Goal: Check status: Check status

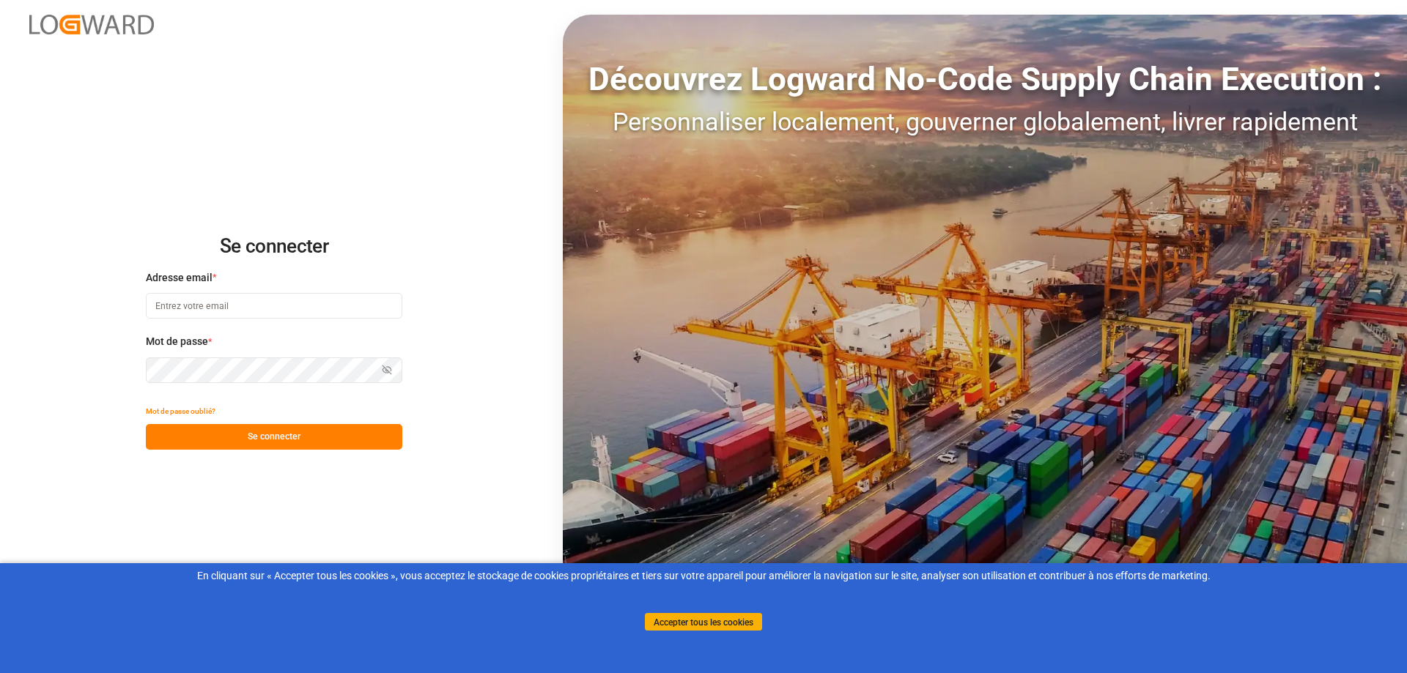
type input "[EMAIL_ADDRESS][PERSON_NAME][DOMAIN_NAME]"
click at [281, 441] on font "Se connecter" at bounding box center [274, 436] width 53 height 10
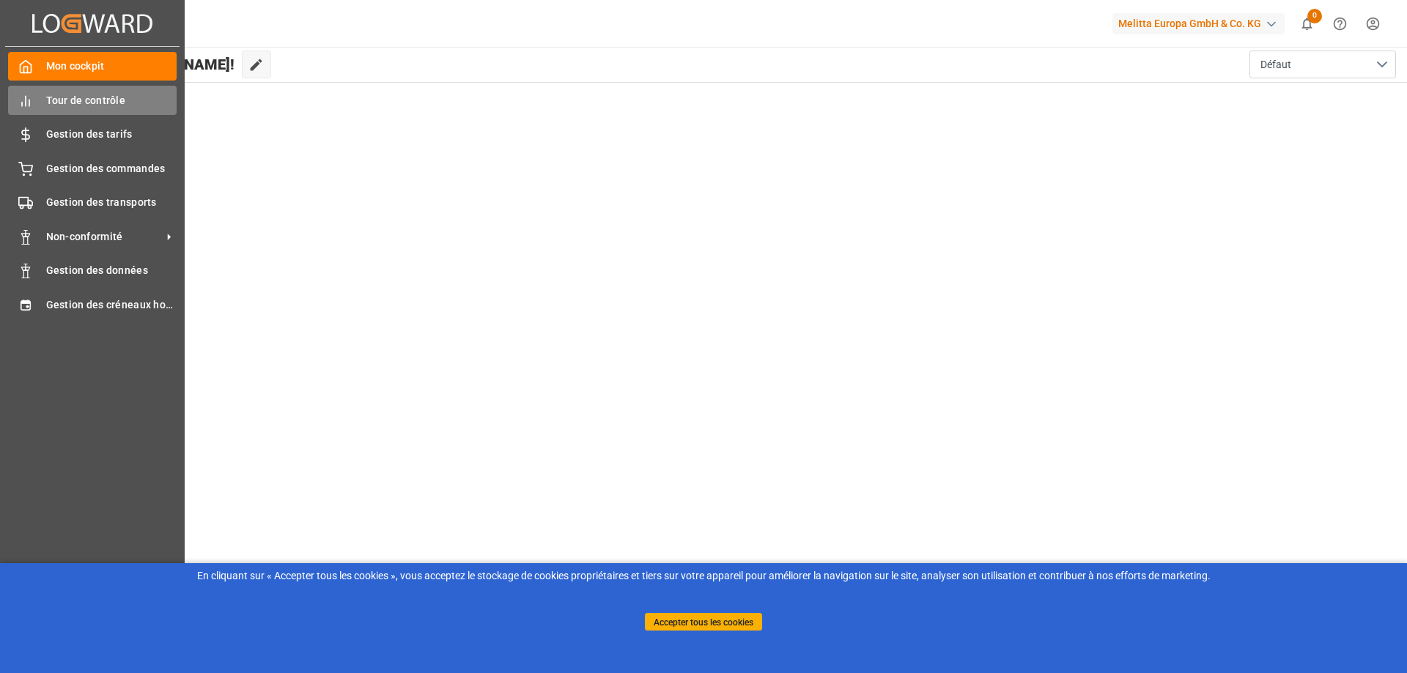
click at [30, 100] on icon at bounding box center [25, 101] width 15 height 15
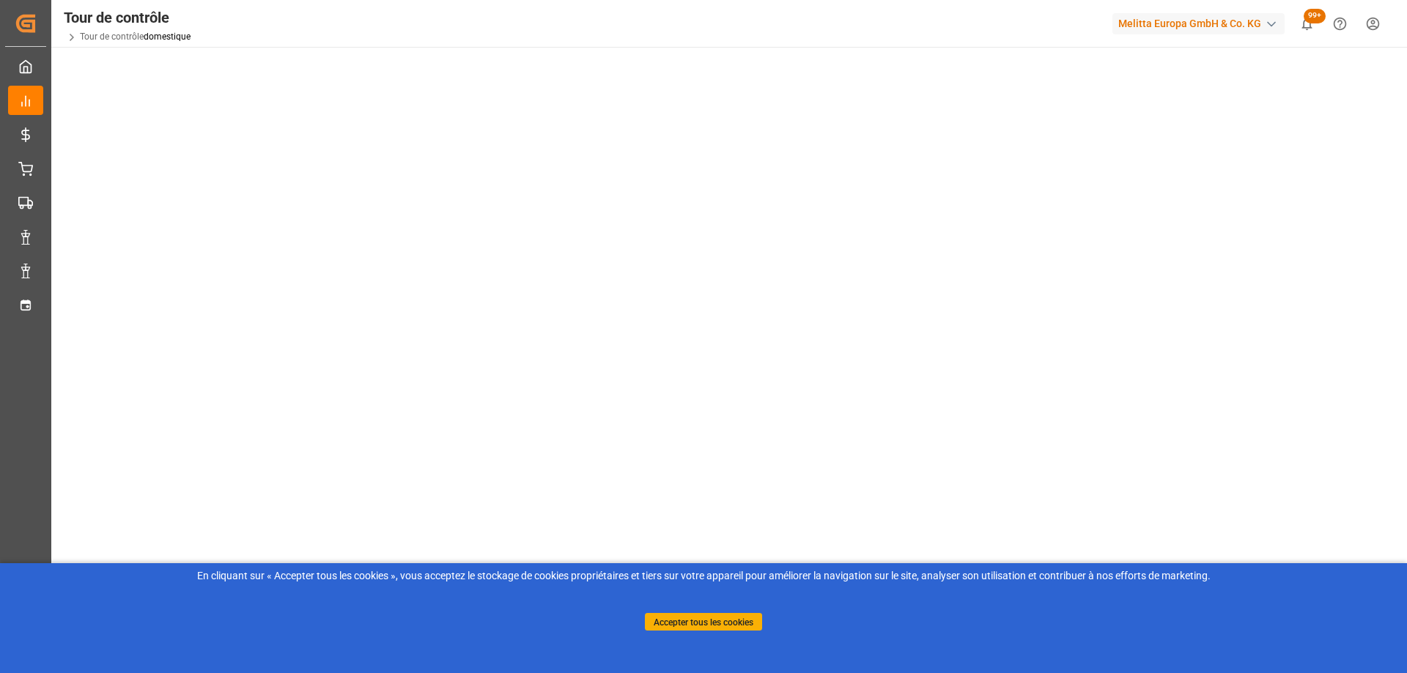
scroll to position [212, 0]
